Goal: Transaction & Acquisition: Purchase product/service

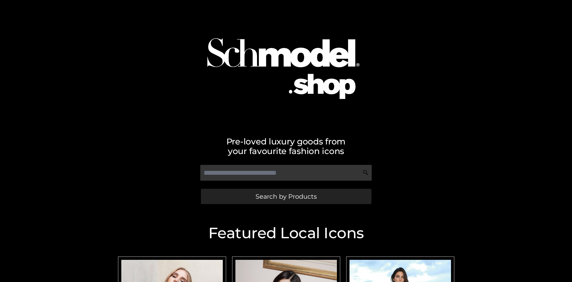
click at [286, 197] on span "Search by Products" at bounding box center [285, 197] width 61 height 6
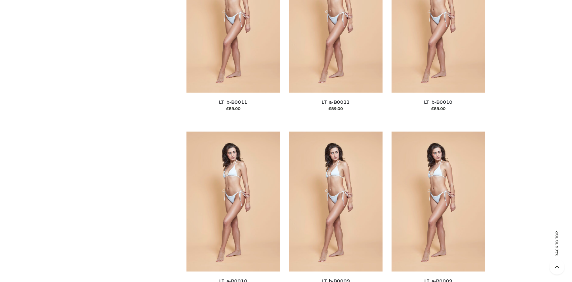
scroll to position [78, 0]
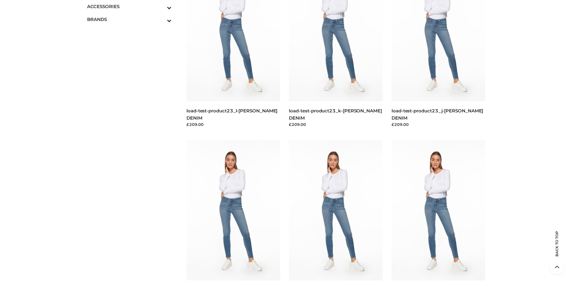
click at [161, 6] on icon "Toggle Submenu" at bounding box center [137, 7] width 67 height 7
click at [132, 32] on span "JEWELRY" at bounding box center [132, 32] width 79 height 7
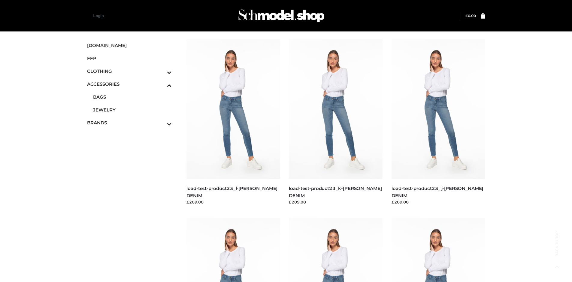
scroll to position [2452, 0]
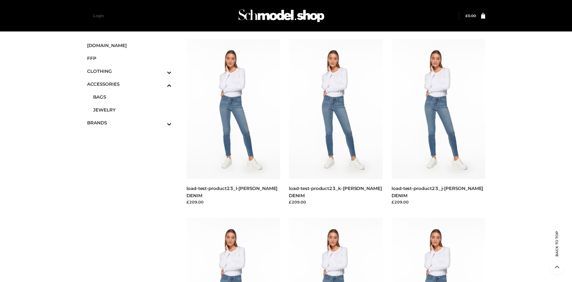
scroll to position [647, 0]
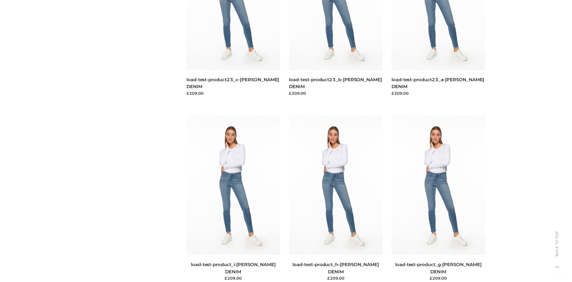
click at [336, 199] on img at bounding box center [336, 185] width 94 height 140
click at [233, 199] on img at bounding box center [233, 185] width 94 height 140
